Goal: Task Accomplishment & Management: Use online tool/utility

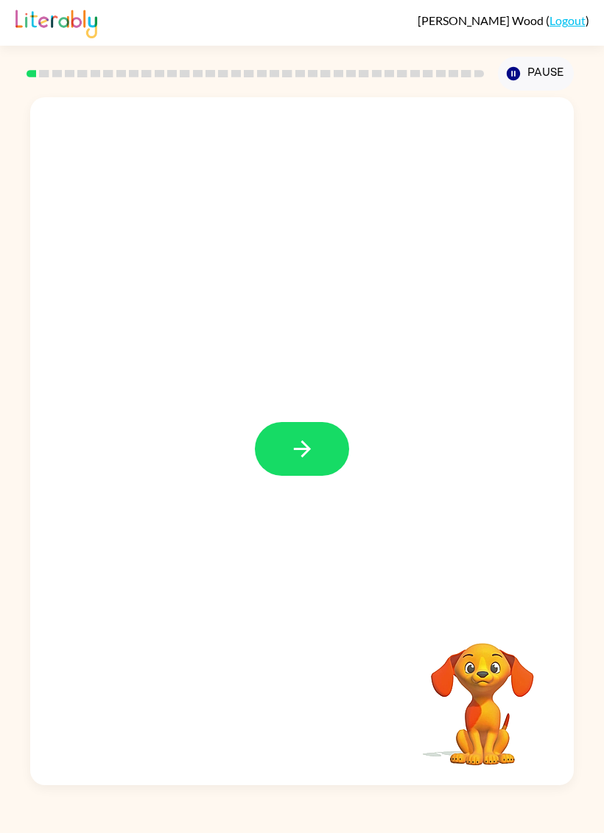
click at [320, 449] on button "button" at bounding box center [302, 449] width 94 height 54
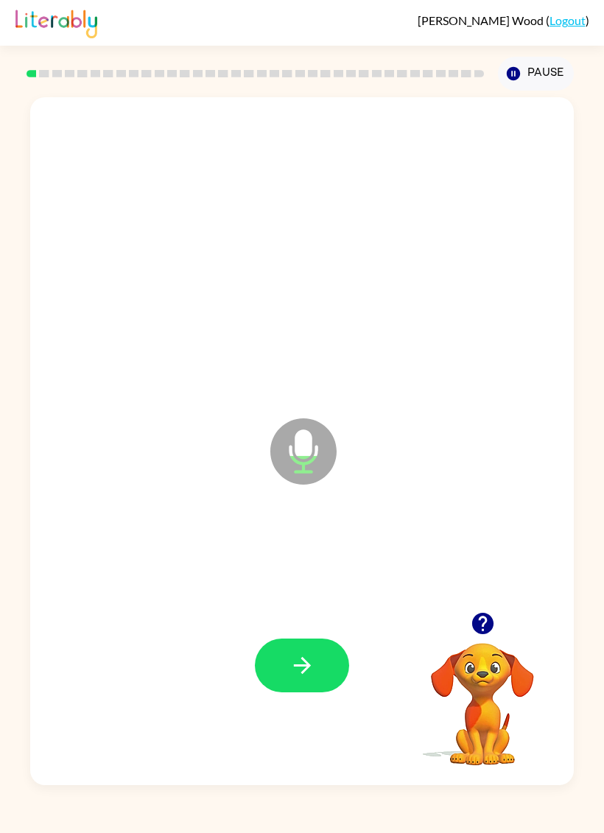
click at [315, 567] on icon "button" at bounding box center [303, 666] width 26 height 26
click at [323, 567] on button "button" at bounding box center [302, 666] width 94 height 54
click at [318, 567] on button "button" at bounding box center [302, 666] width 94 height 54
click at [315, 567] on button "button" at bounding box center [302, 666] width 94 height 54
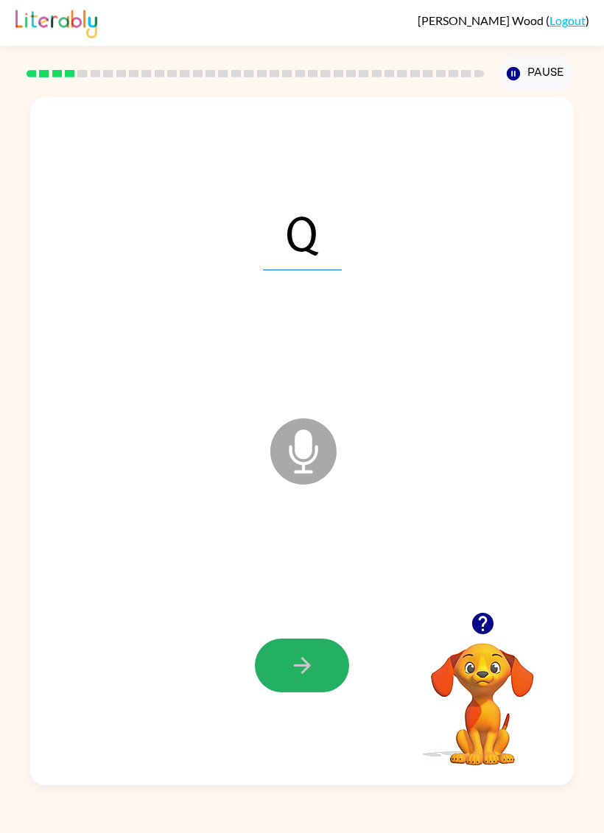
click at [334, 567] on button "button" at bounding box center [302, 666] width 94 height 54
click at [332, 567] on button "button" at bounding box center [302, 666] width 94 height 54
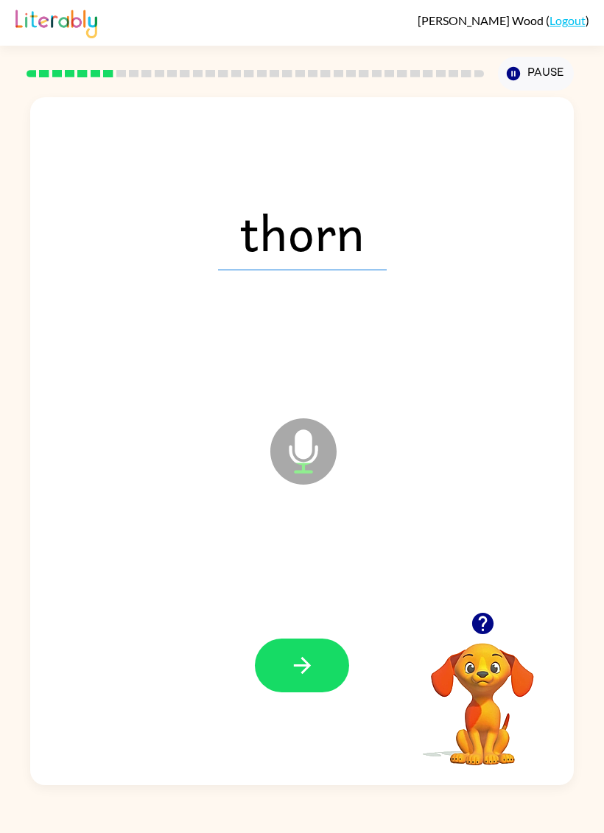
click at [330, 567] on button "button" at bounding box center [302, 666] width 94 height 54
click at [318, 567] on button "button" at bounding box center [302, 666] width 94 height 54
click at [329, 567] on button "button" at bounding box center [302, 666] width 94 height 54
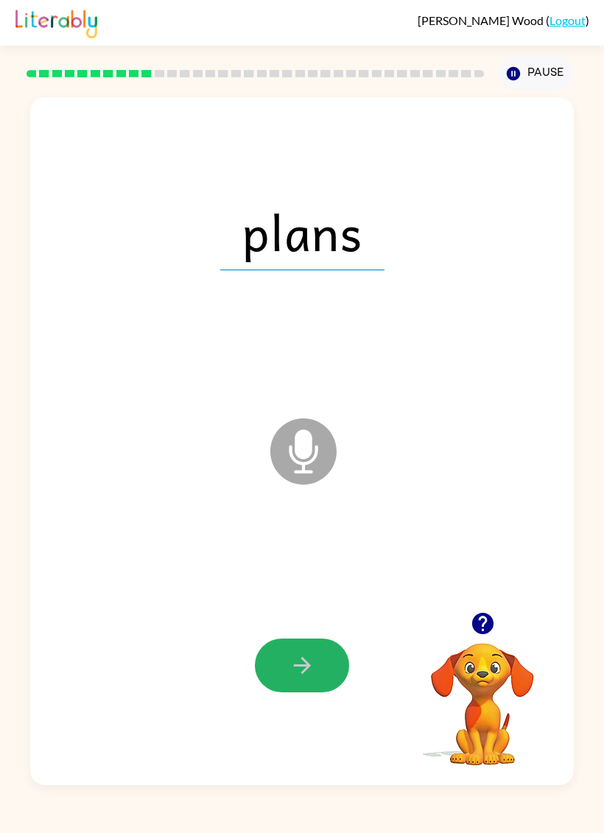
click at [312, 567] on icon "button" at bounding box center [303, 666] width 26 height 26
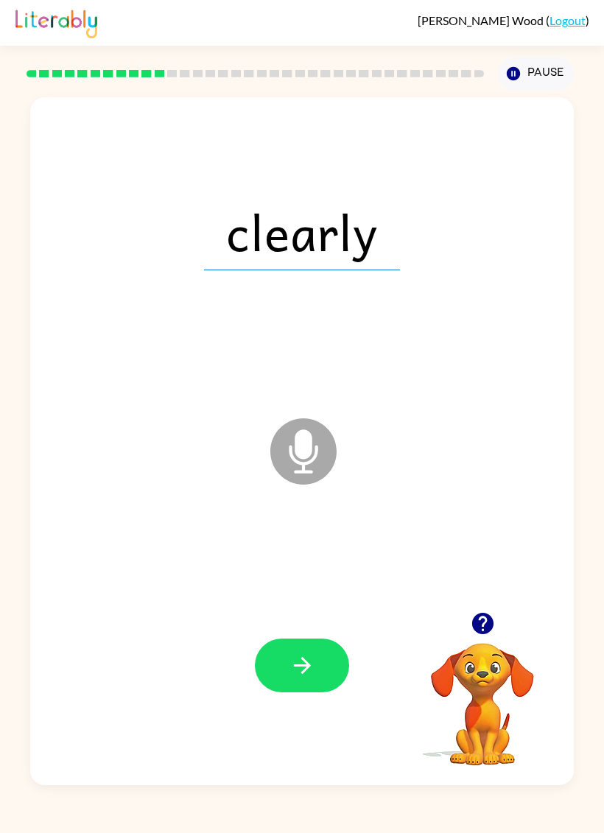
click at [309, 567] on icon "button" at bounding box center [303, 666] width 26 height 26
click at [325, 567] on button "button" at bounding box center [302, 666] width 94 height 54
click at [331, 567] on button "button" at bounding box center [302, 666] width 94 height 54
click at [318, 567] on button "button" at bounding box center [302, 666] width 94 height 54
click at [321, 567] on div at bounding box center [302, 666] width 514 height 210
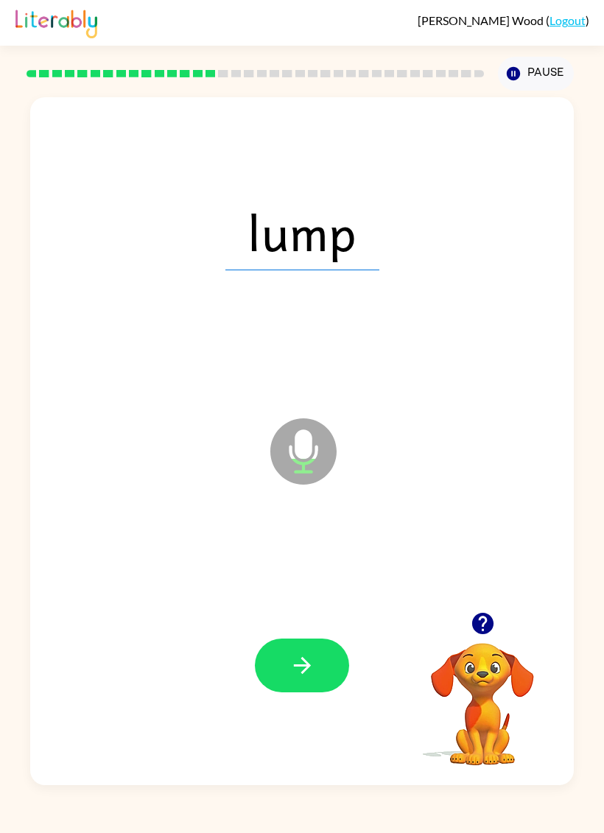
click at [332, 567] on button "button" at bounding box center [302, 666] width 94 height 54
click at [325, 567] on button "button" at bounding box center [302, 666] width 94 height 54
click at [312, 567] on icon "button" at bounding box center [303, 666] width 26 height 26
click at [329, 567] on button "button" at bounding box center [302, 666] width 94 height 54
click at [318, 567] on button "button" at bounding box center [302, 666] width 94 height 54
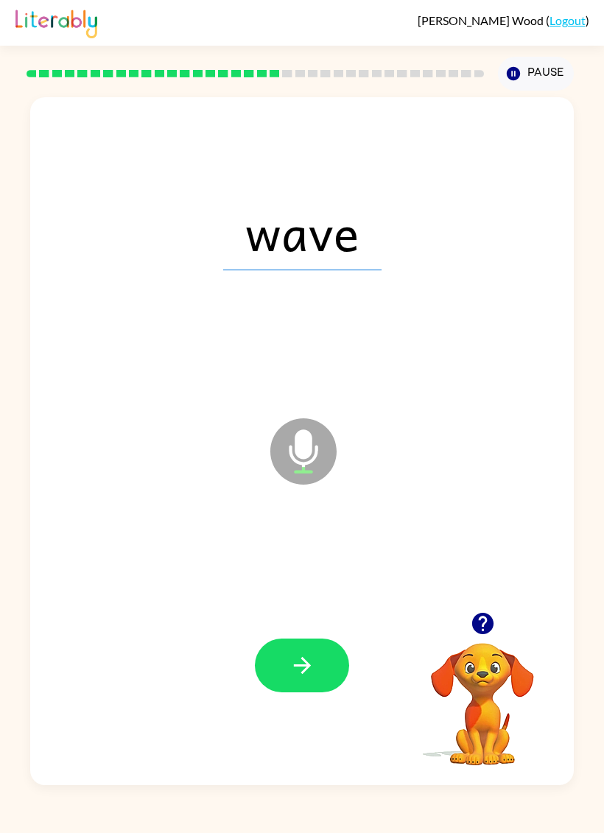
click at [328, 567] on button "button" at bounding box center [302, 666] width 94 height 54
click at [319, 567] on button "button" at bounding box center [302, 666] width 94 height 54
click at [334, 567] on button "button" at bounding box center [302, 666] width 94 height 54
click at [326, 567] on button "button" at bounding box center [302, 666] width 94 height 54
click at [314, 567] on icon "button" at bounding box center [303, 666] width 26 height 26
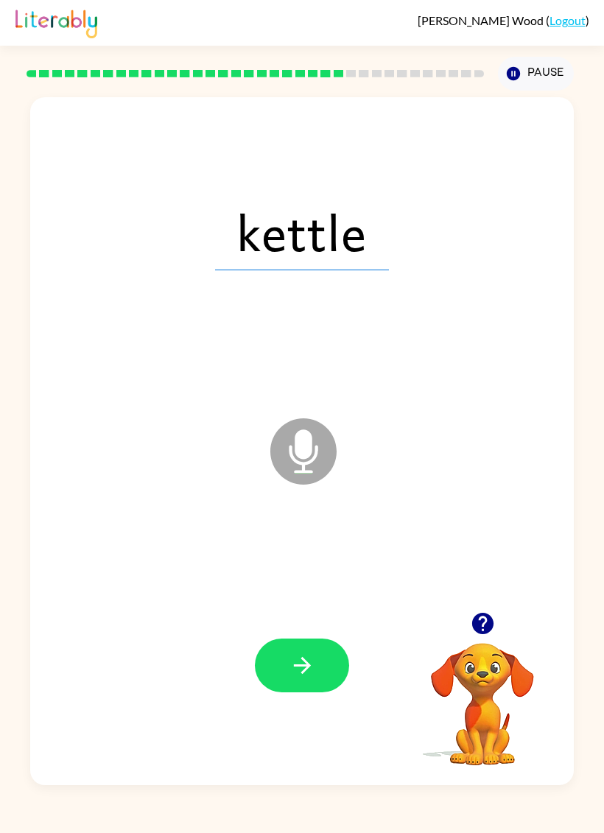
click at [314, 567] on icon "button" at bounding box center [303, 666] width 26 height 26
click at [336, 567] on button "button" at bounding box center [302, 666] width 94 height 54
click at [321, 567] on button "button" at bounding box center [302, 666] width 94 height 54
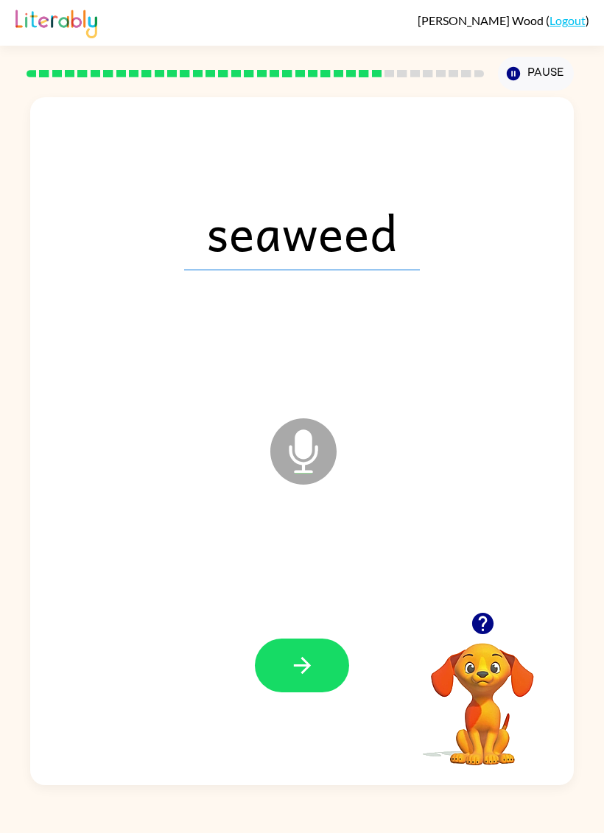
click at [326, 567] on button "button" at bounding box center [302, 666] width 94 height 54
click at [343, 567] on button "button" at bounding box center [302, 666] width 94 height 54
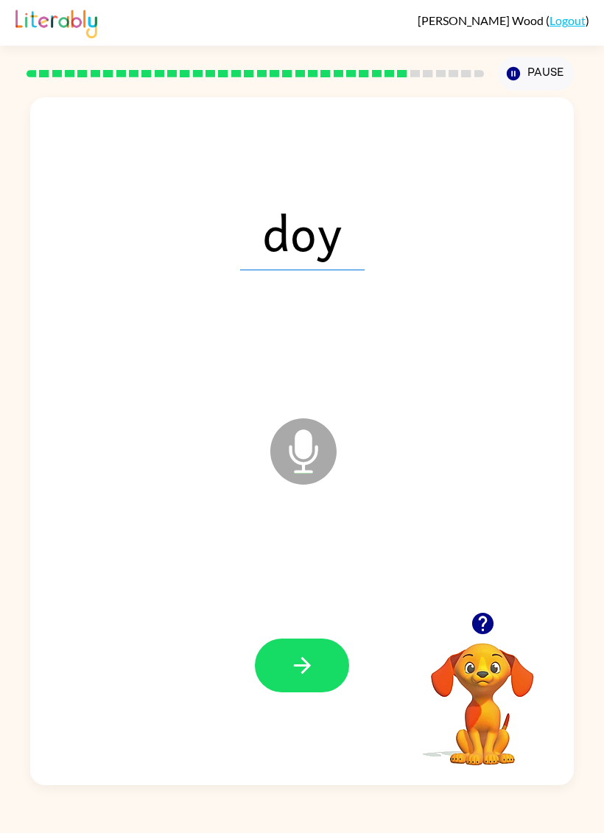
click at [316, 567] on button "button" at bounding box center [302, 666] width 94 height 54
click at [312, 567] on icon "button" at bounding box center [303, 666] width 26 height 26
click at [326, 567] on button "button" at bounding box center [302, 666] width 94 height 54
click at [329, 567] on button "button" at bounding box center [302, 666] width 94 height 54
click at [315, 567] on icon "button" at bounding box center [303, 666] width 26 height 26
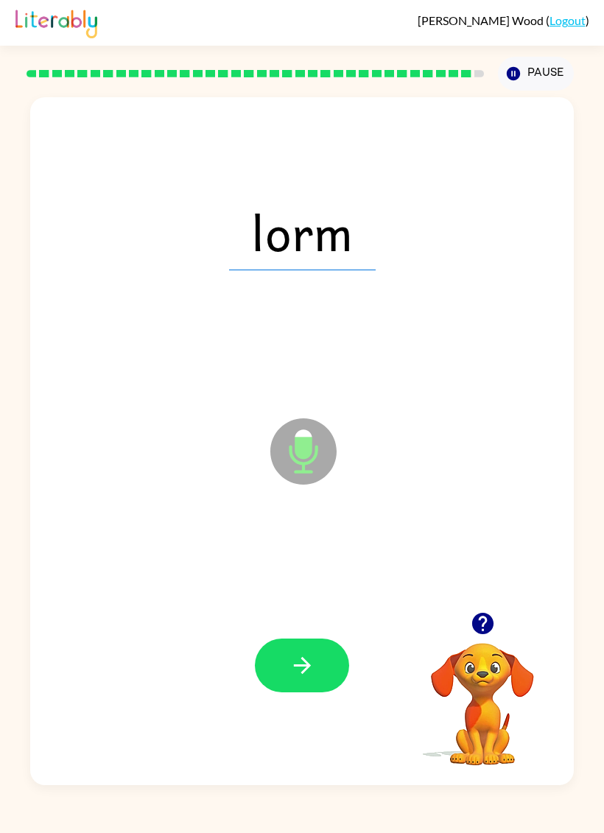
click at [348, 567] on button "button" at bounding box center [302, 666] width 94 height 54
